Goal: Task Accomplishment & Management: Complete application form

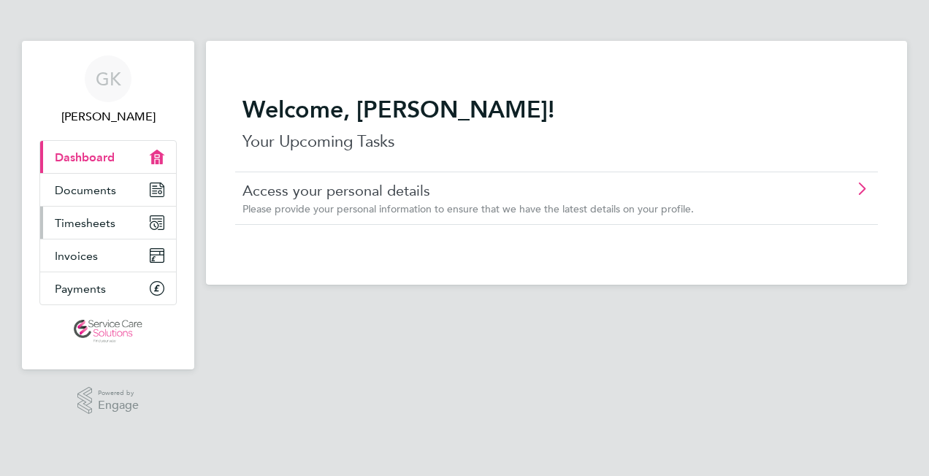
click at [101, 222] on span "Timesheets" at bounding box center [85, 223] width 61 height 14
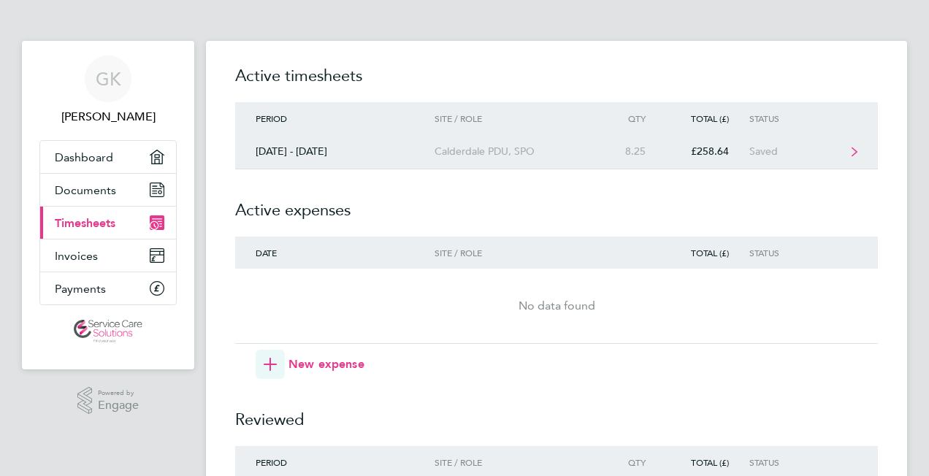
click at [525, 150] on div "Calderdale PDU, SPO" at bounding box center [518, 151] width 167 height 12
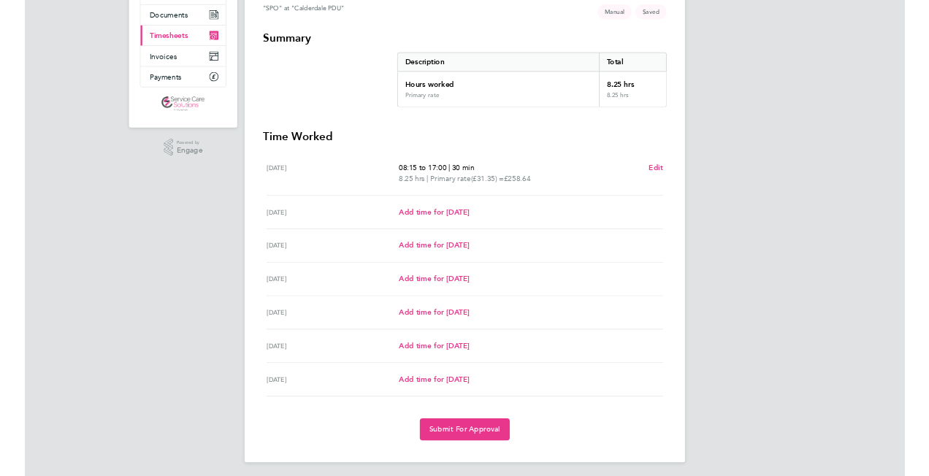
scroll to position [131, 0]
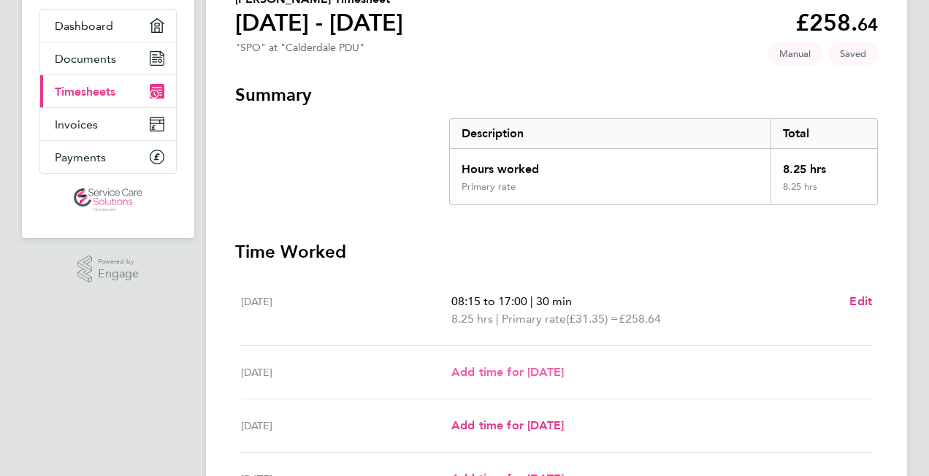
click at [528, 374] on span "Add time for [DATE]" at bounding box center [507, 372] width 112 height 14
select select "30"
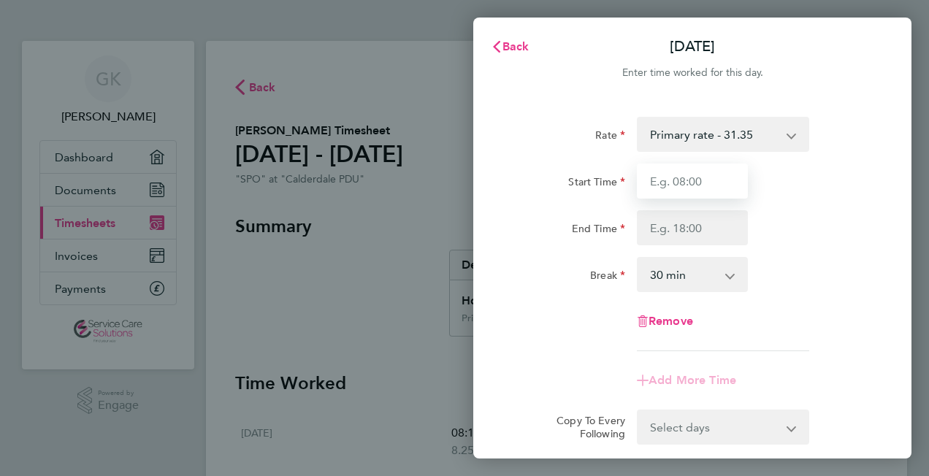
click at [718, 187] on input "Start Time" at bounding box center [692, 181] width 111 height 35
type input "08:15"
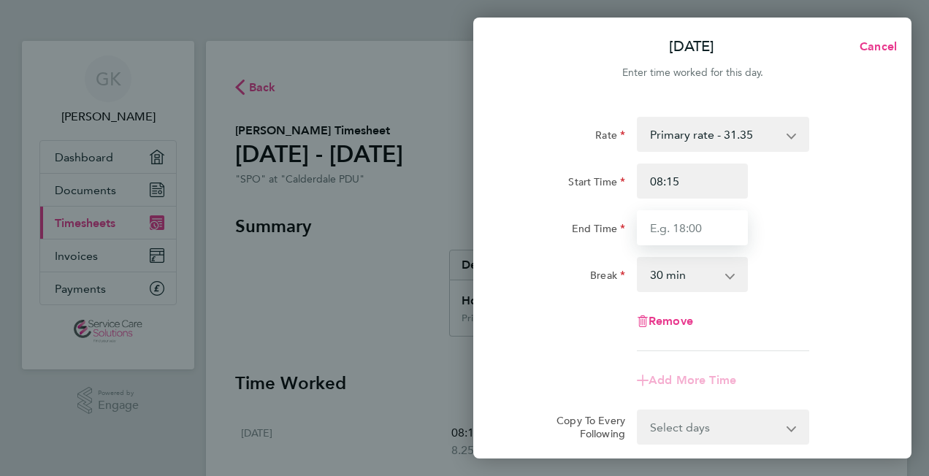
click at [704, 232] on input "End Time" at bounding box center [692, 227] width 111 height 35
type input "17:00"
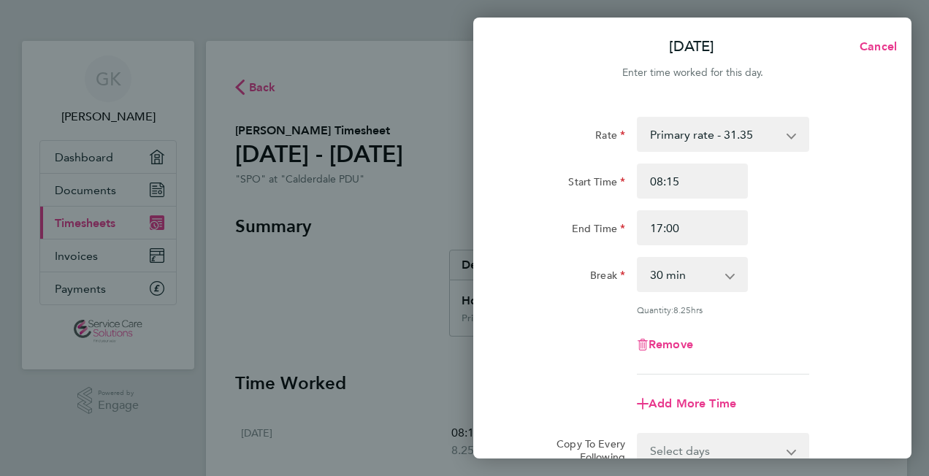
click at [828, 185] on div "Start Time 08:15" at bounding box center [692, 181] width 368 height 35
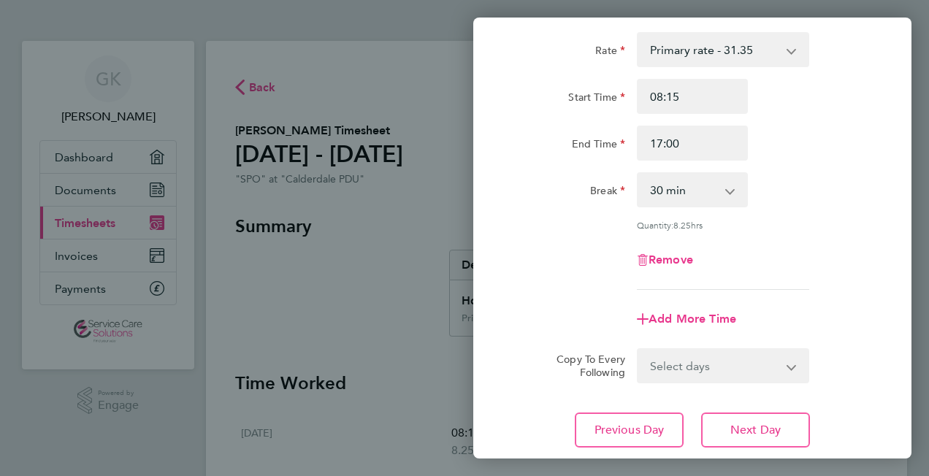
scroll to position [183, 0]
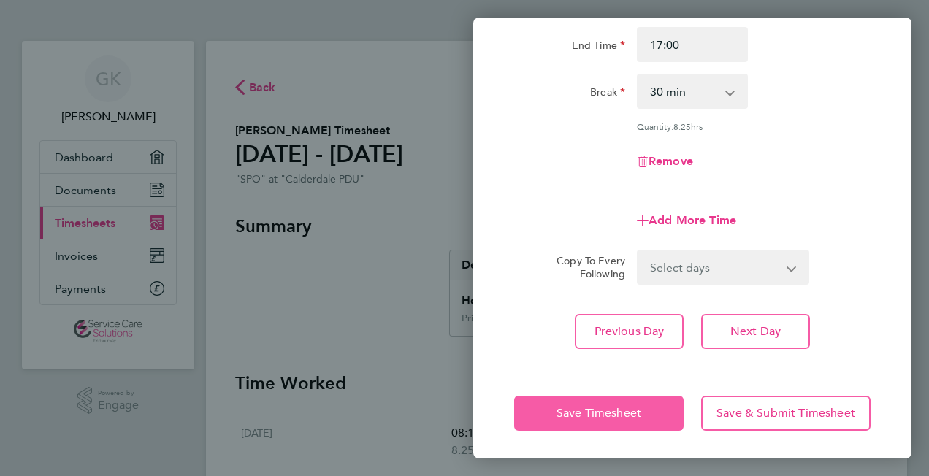
click at [631, 410] on span "Save Timesheet" at bounding box center [599, 413] width 85 height 15
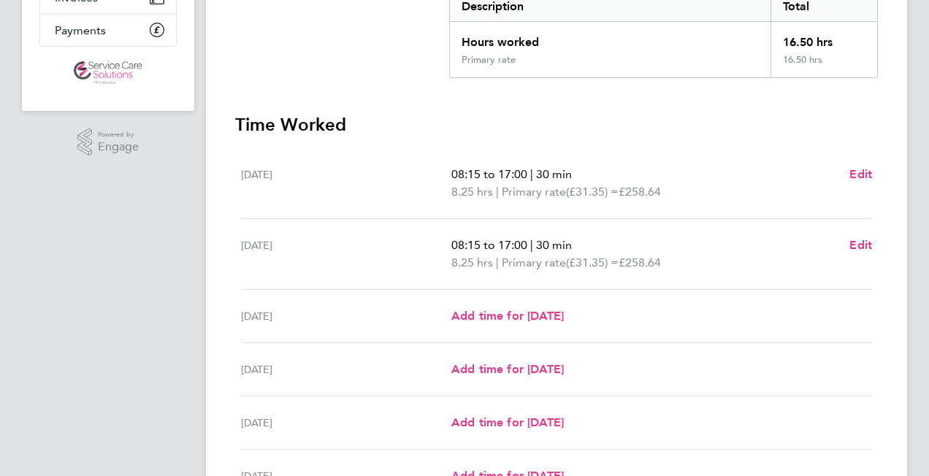
scroll to position [259, 0]
